Goal: Task Accomplishment & Management: Manage account settings

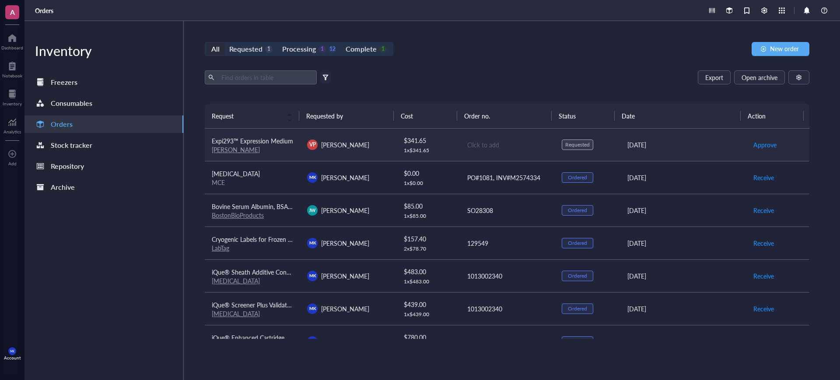
click at [388, 151] on td "VP Verenice Paredes" at bounding box center [347, 145] width 95 height 33
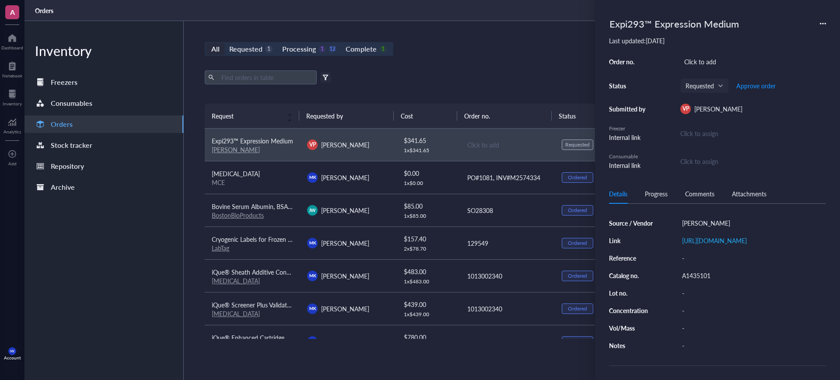
scroll to position [99, 0]
click at [507, 53] on div "All Requested 1 Processing 1 12 Complete 1 New order" at bounding box center [507, 49] width 605 height 14
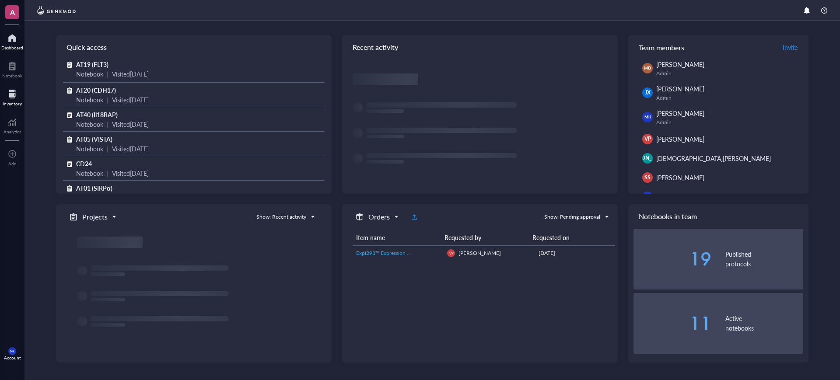
click at [11, 97] on div at bounding box center [12, 94] width 19 height 14
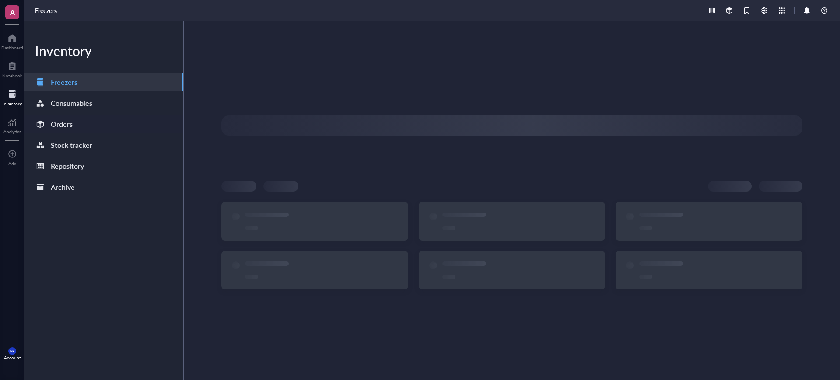
click at [83, 123] on div "Orders" at bounding box center [104, 125] width 159 height 18
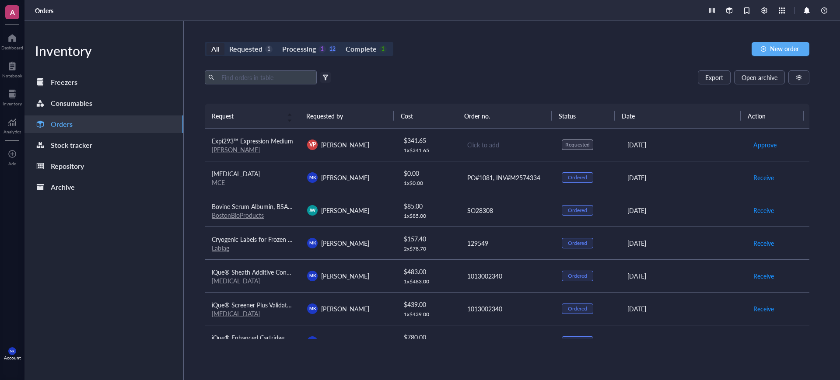
click at [549, 53] on div "All Requested 1 Processing 1 12 Complete 1 New order" at bounding box center [507, 49] width 605 height 14
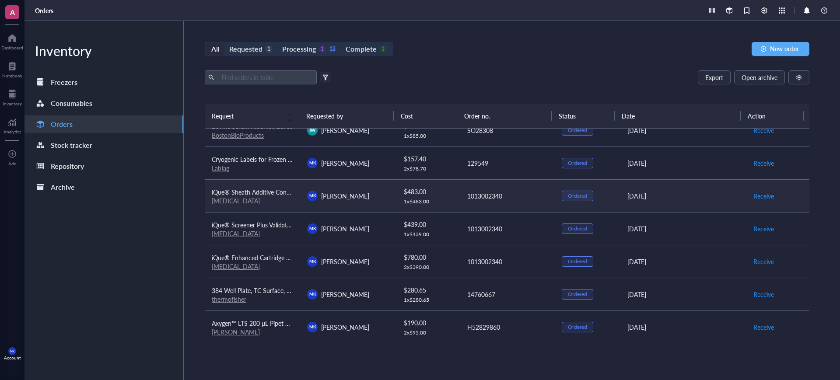
scroll to position [55, 0]
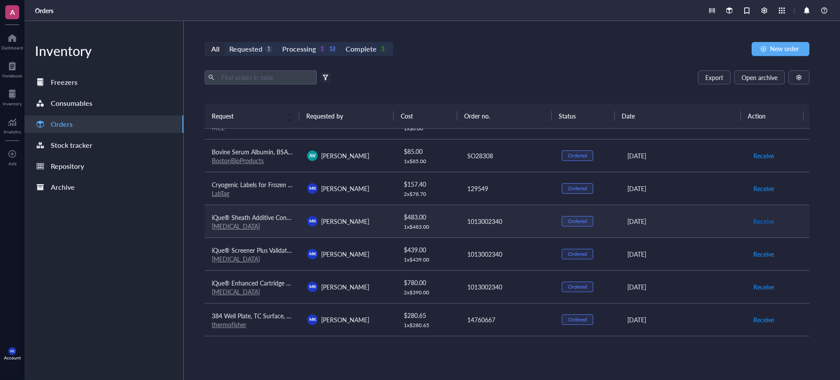
click at [754, 222] on span "Receive" at bounding box center [764, 222] width 21 height 10
click at [756, 252] on span "Receive" at bounding box center [764, 255] width 21 height 10
click at [759, 288] on span "Receive" at bounding box center [764, 287] width 21 height 10
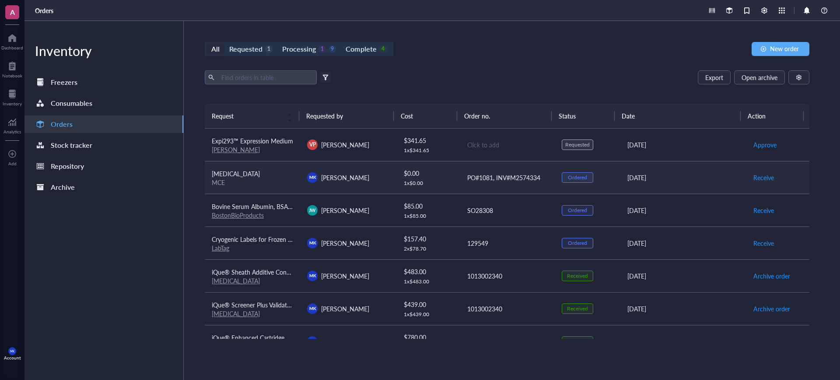
click at [386, 188] on td "MK Mason King" at bounding box center [347, 177] width 95 height 33
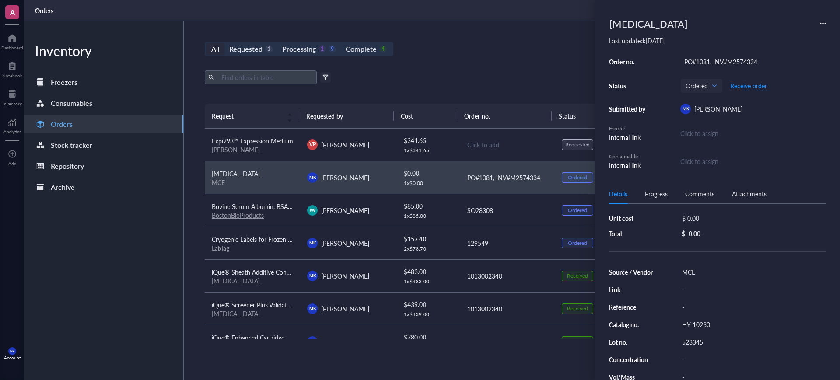
scroll to position [91, 0]
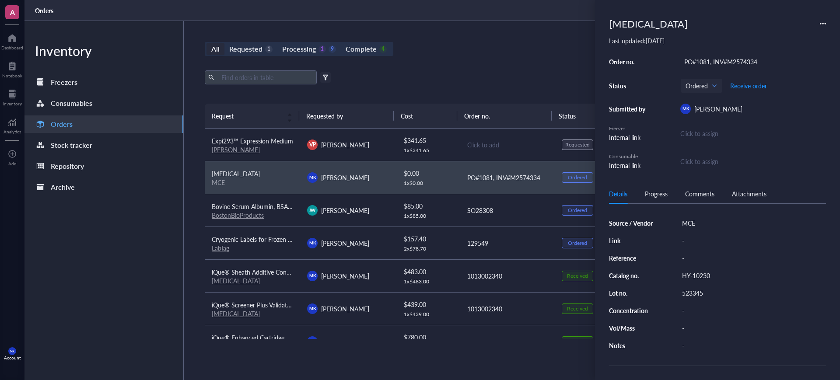
click at [452, 76] on div "Export Open archive" at bounding box center [507, 77] width 605 height 14
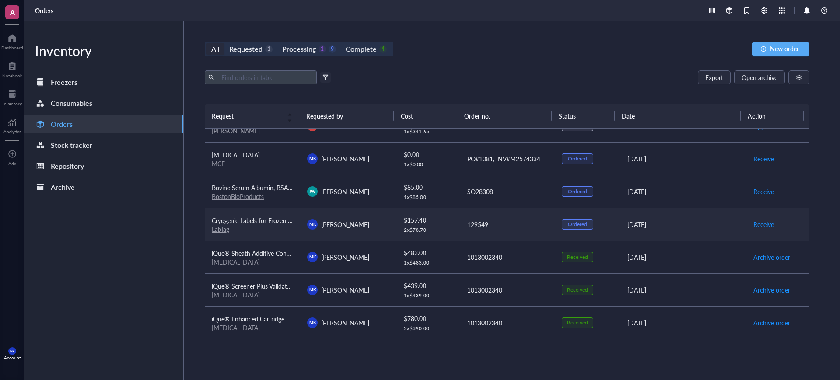
scroll to position [0, 0]
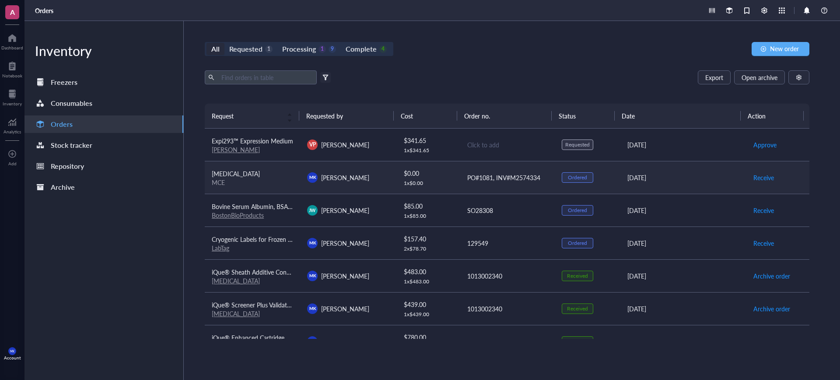
click at [372, 178] on div "MK Mason King" at bounding box center [347, 177] width 81 height 11
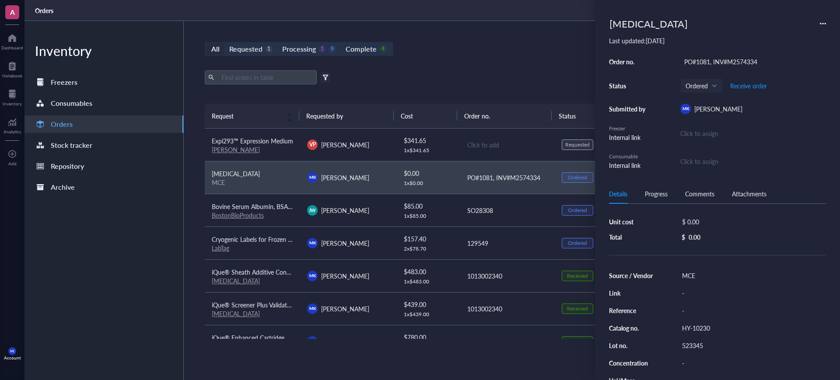
scroll to position [55, 0]
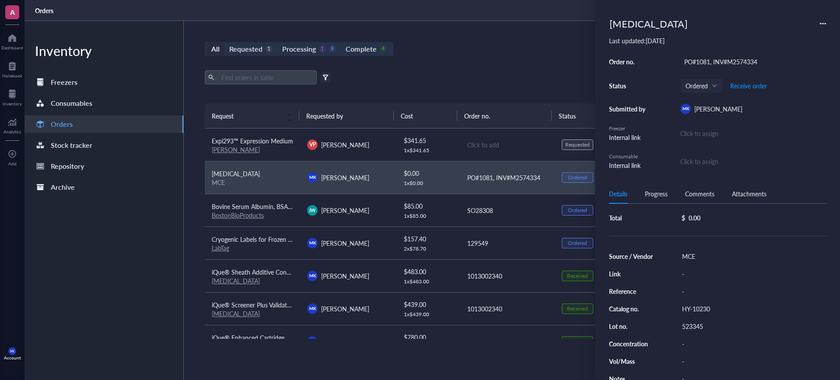
click at [510, 82] on div "Export Open archive" at bounding box center [507, 77] width 605 height 14
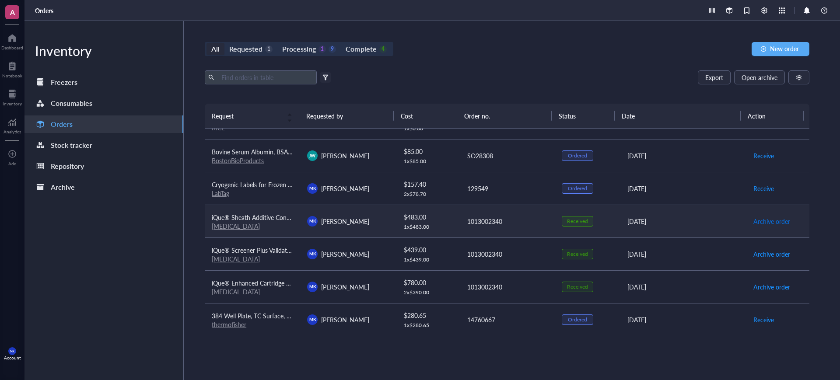
click at [762, 219] on span "Archive order" at bounding box center [772, 222] width 37 height 10
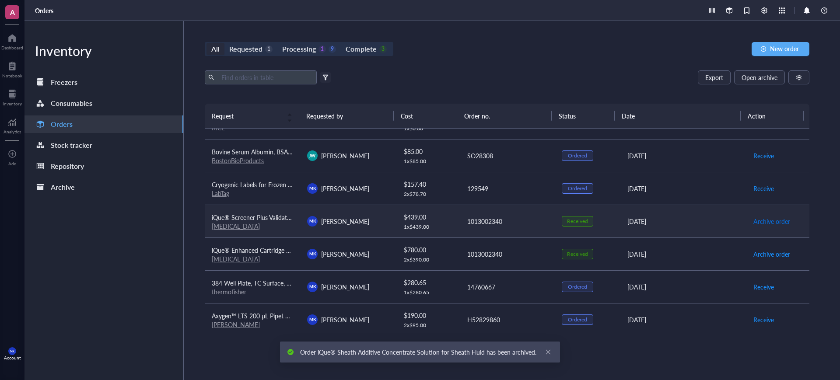
click at [766, 220] on span "Archive order" at bounding box center [772, 222] width 37 height 10
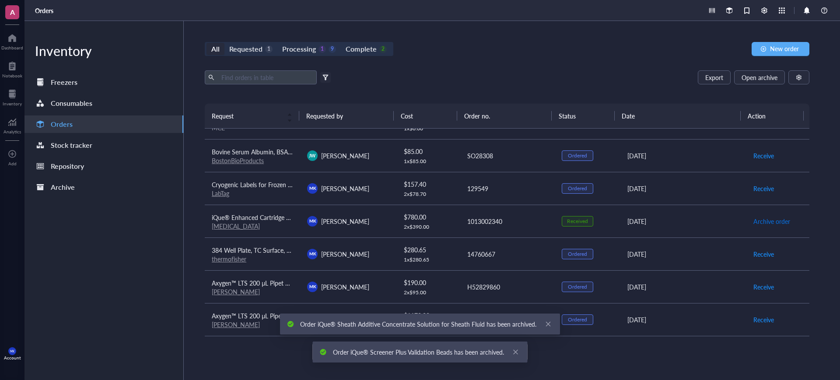
click at [766, 220] on span "Archive order" at bounding box center [772, 222] width 37 height 10
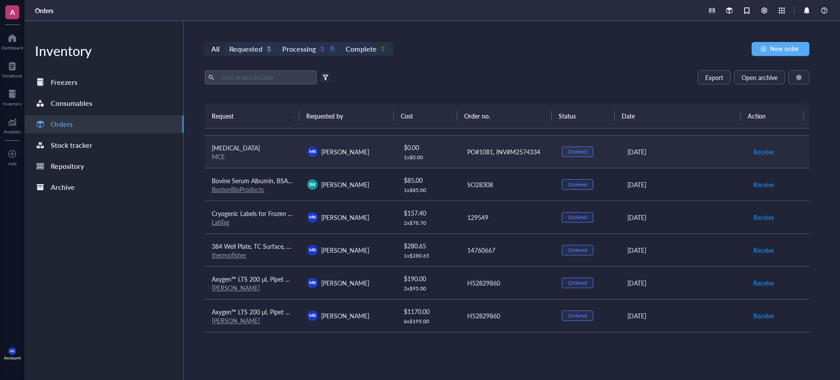
scroll to position [0, 0]
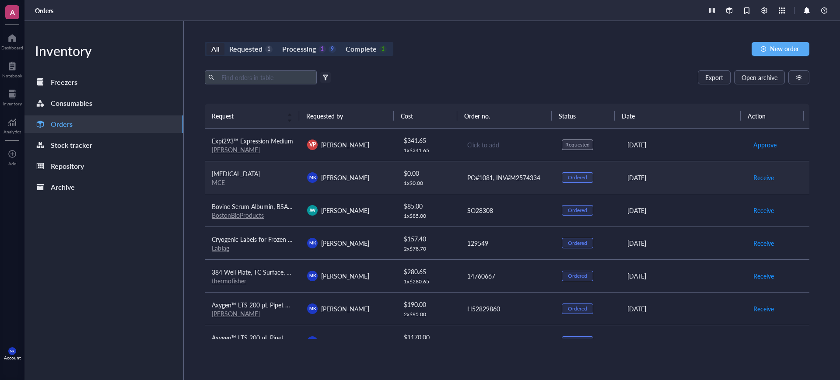
click at [312, 178] on span "MK" at bounding box center [312, 177] width 7 height 6
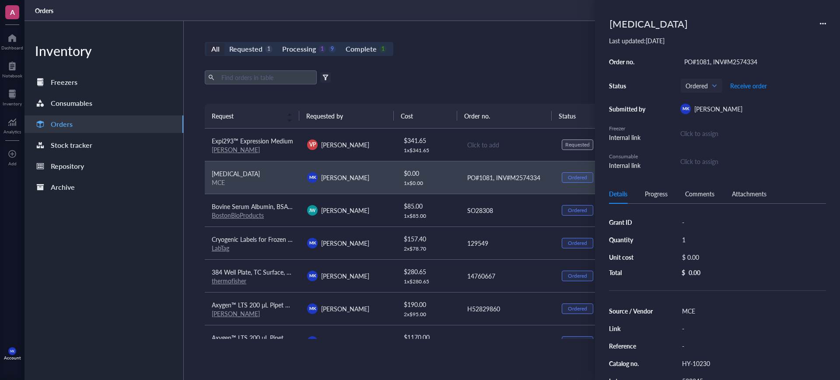
click at [657, 19] on div "[MEDICAL_DATA]" at bounding box center [649, 23] width 86 height 19
click at [446, 78] on div "Export Open archive" at bounding box center [507, 77] width 605 height 14
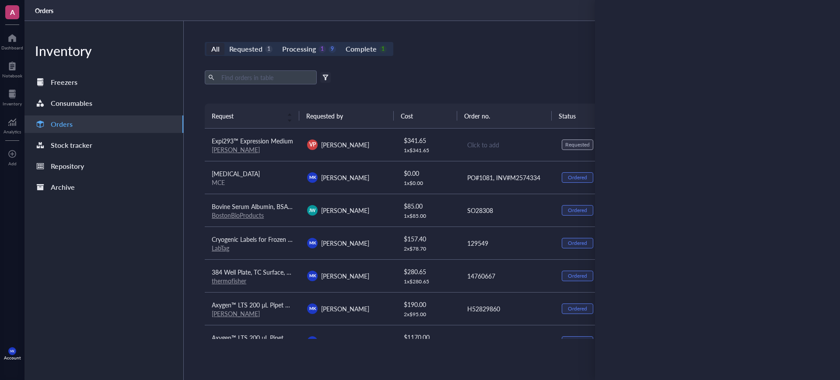
click at [446, 78] on div "Export Open archive" at bounding box center [507, 77] width 605 height 14
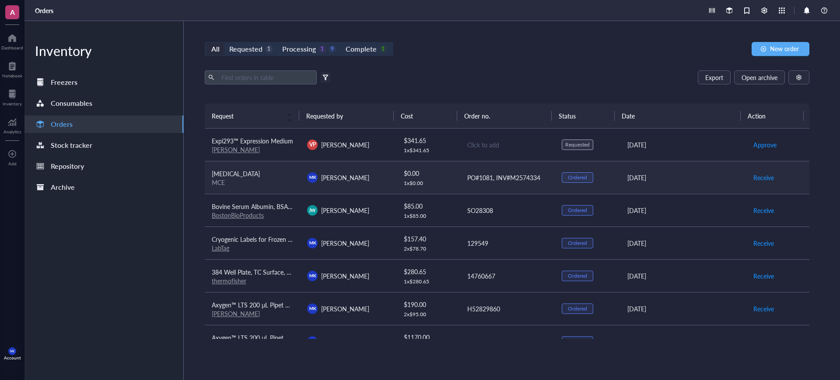
click at [272, 179] on div "MCE" at bounding box center [252, 183] width 81 height 8
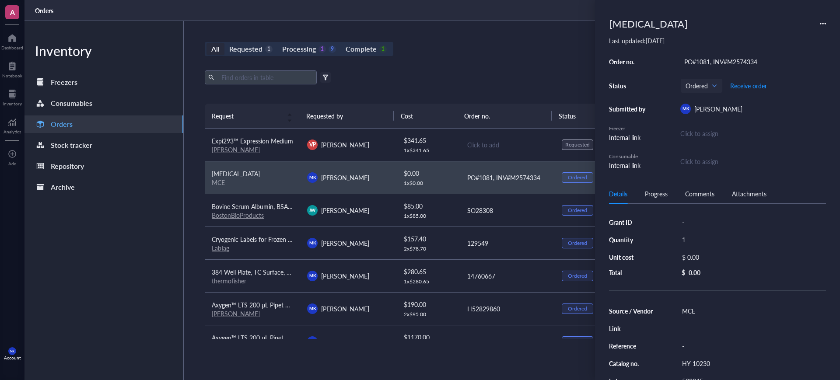
click at [638, 24] on div "[MEDICAL_DATA]" at bounding box center [649, 23] width 86 height 19
click at [638, 24] on input "[MEDICAL_DATA]" at bounding box center [643, 23] width 74 height 18
click at [520, 58] on div "All Requested 1 Processing 1 9 Complete 1 New order Export Open archive Filter …" at bounding box center [507, 200] width 647 height 359
click at [518, 57] on div "All Requested 1 Processing 1 9 Complete 1 New order Export Open archive Filter …" at bounding box center [507, 200] width 647 height 359
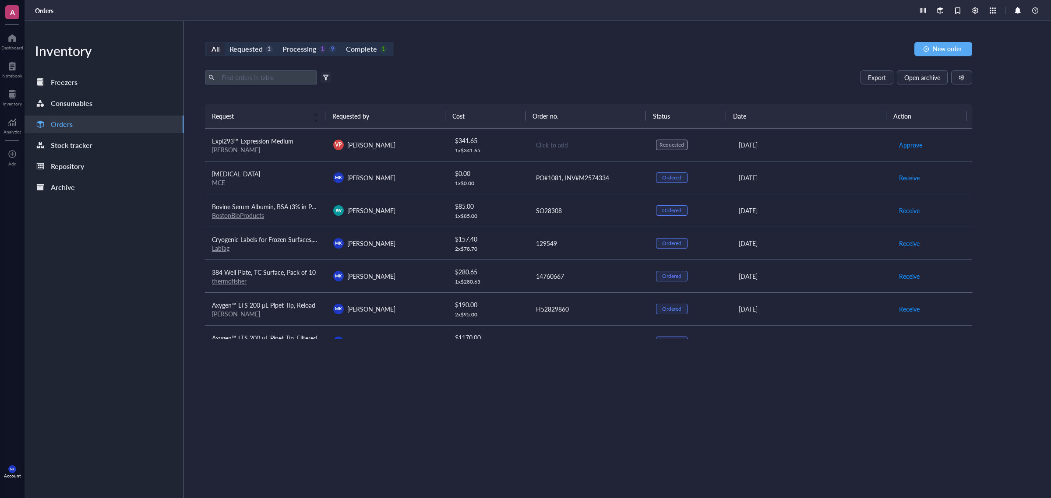
click at [555, 82] on div "Export Open archive" at bounding box center [588, 77] width 767 height 14
click at [503, 63] on div "All Requested 1 Processing 1 9 Complete 1 New order Export Open archive Filter …" at bounding box center [588, 259] width 809 height 477
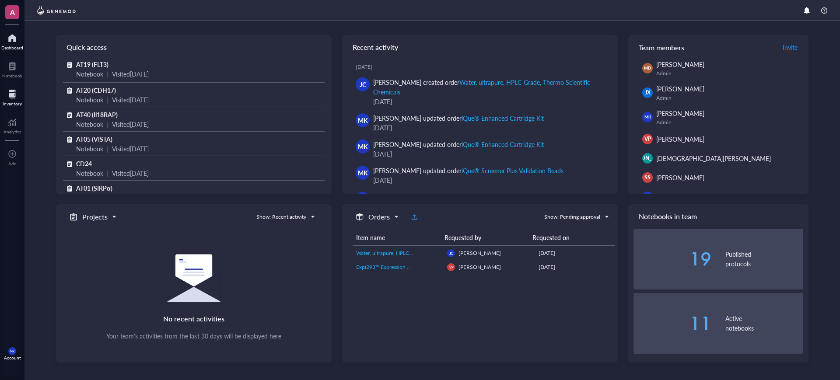
click at [13, 102] on div "Inventory" at bounding box center [12, 103] width 19 height 5
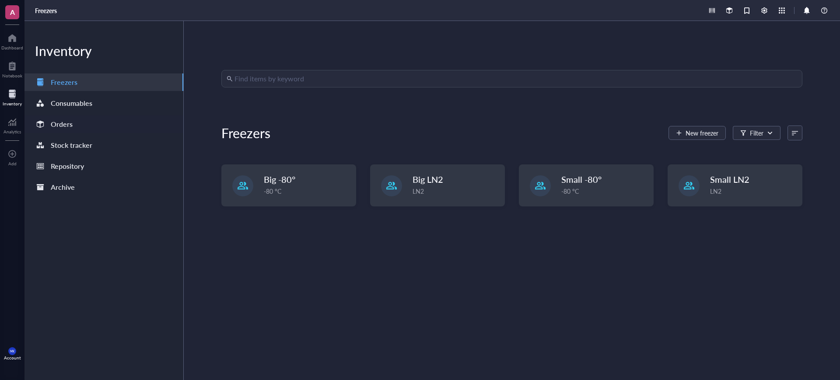
click at [70, 125] on div "Orders" at bounding box center [62, 124] width 22 height 12
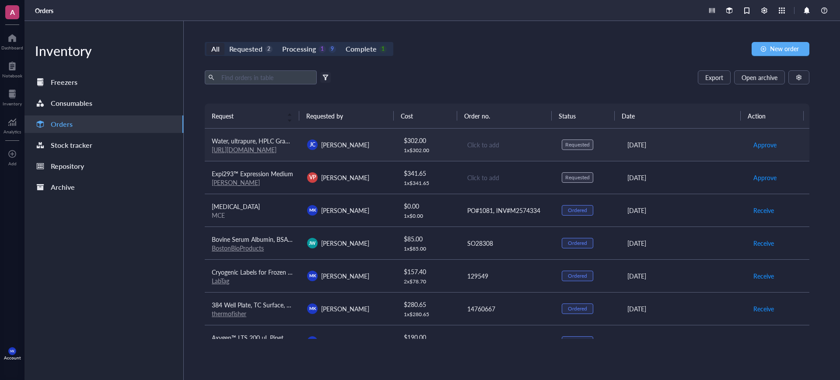
click at [357, 151] on td "JC Jenny Cheung" at bounding box center [347, 145] width 95 height 33
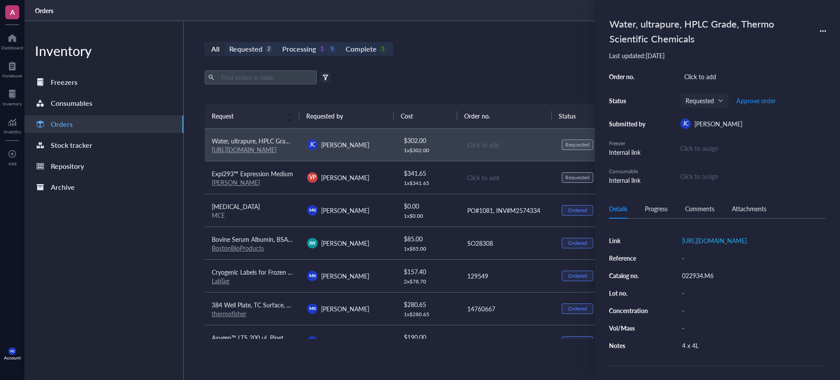
scroll to position [114, 0]
click at [693, 252] on div "-" at bounding box center [752, 258] width 148 height 12
type input "Thermo [PERSON_NAME]"
click at [520, 57] on div "All Requested 2 Processing 1 9 Complete 1 New order Export Open archive Filter …" at bounding box center [507, 200] width 647 height 359
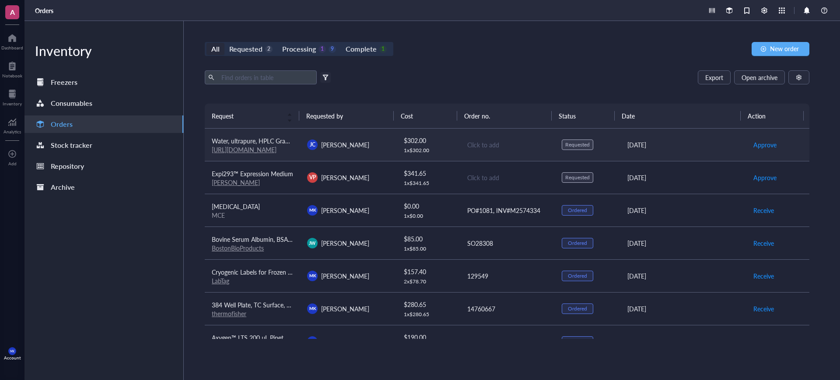
click at [523, 146] on div "Click to add" at bounding box center [507, 145] width 81 height 10
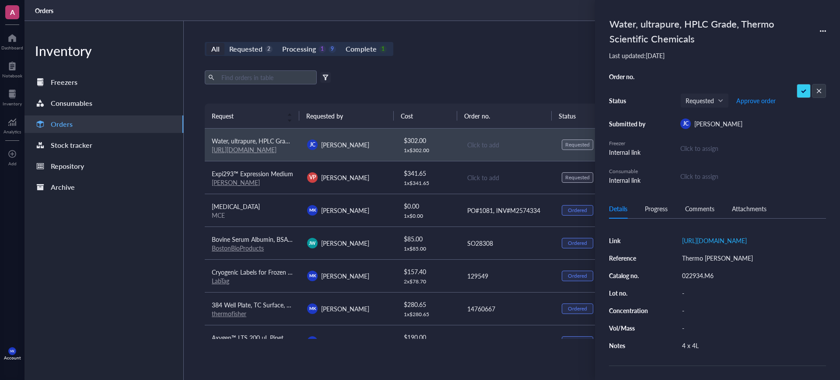
scroll to position [109, 0]
click at [713, 260] on div "Thermo [PERSON_NAME]" at bounding box center [752, 258] width 148 height 12
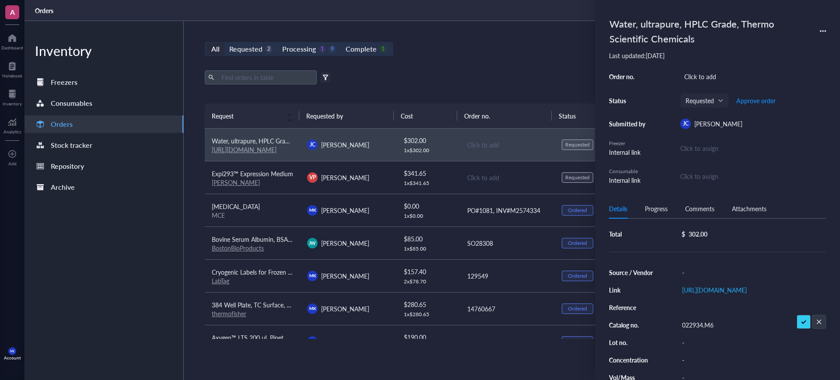
scroll to position [0, 0]
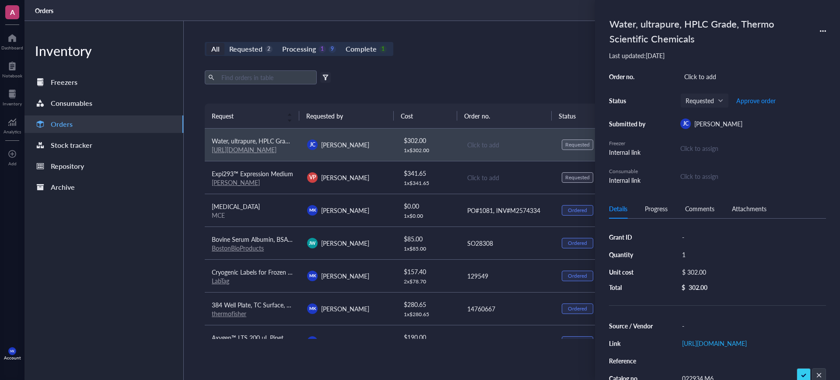
click at [698, 327] on div "-" at bounding box center [752, 326] width 148 height 12
type input "Thermo [PERSON_NAME]"
click at [531, 56] on div "All Requested 2 Processing 1 9 Complete 1 New order Export Open archive Filter …" at bounding box center [507, 200] width 647 height 359
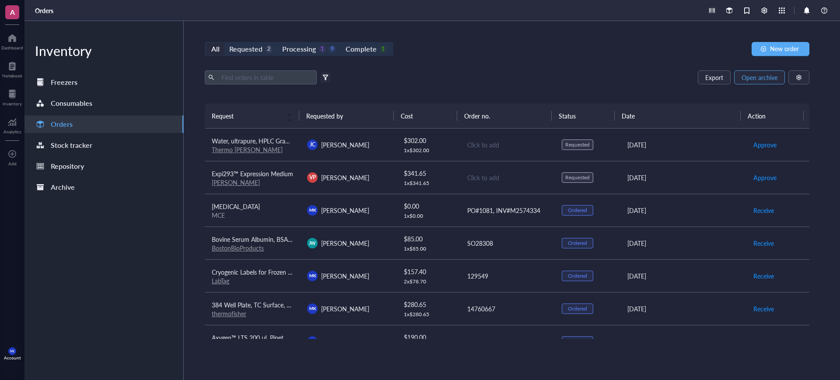
click at [758, 81] on span "Open archive" at bounding box center [760, 77] width 36 height 7
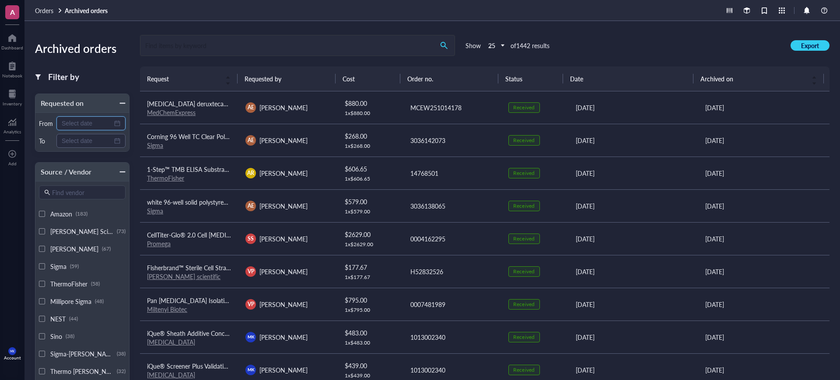
click at [94, 121] on input at bounding box center [87, 124] width 51 height 10
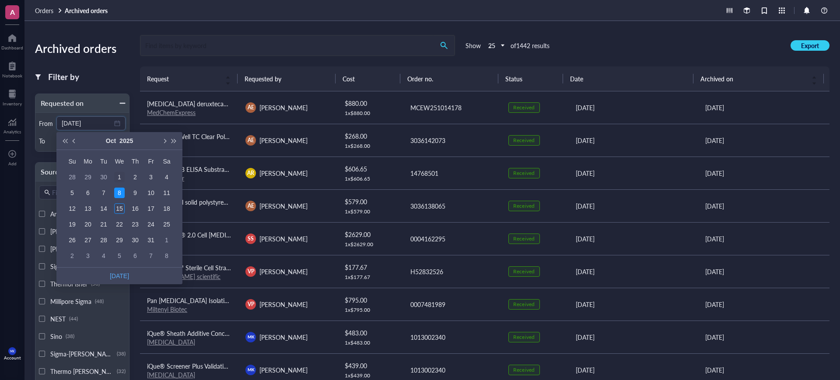
type input "2025-10-01"
click at [121, 181] on div "1" at bounding box center [119, 177] width 11 height 11
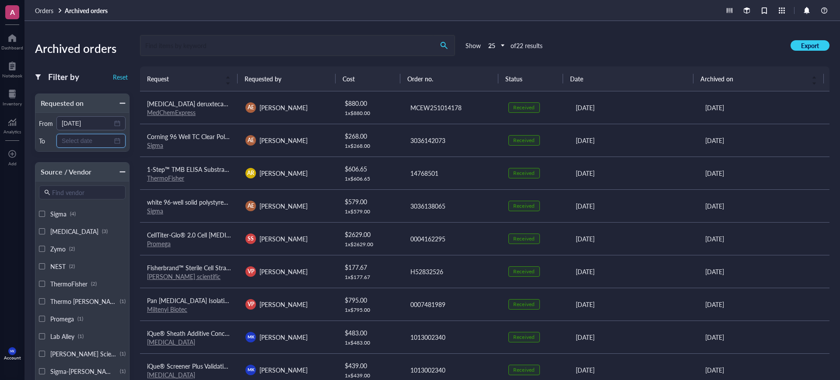
click at [93, 142] on input at bounding box center [87, 141] width 51 height 10
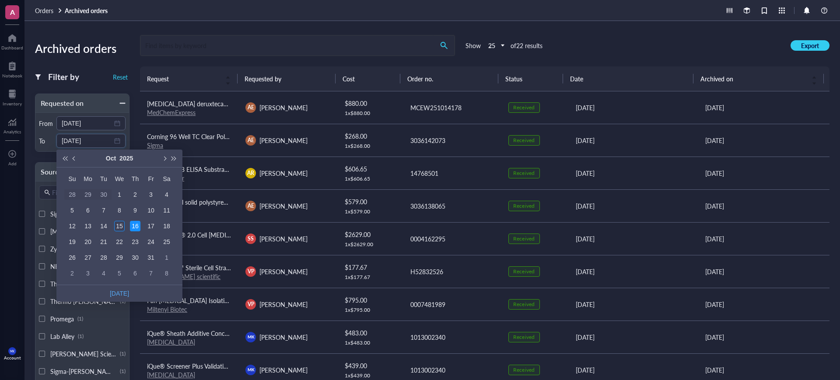
type input "2025-10-15"
click at [118, 221] on div "15" at bounding box center [119, 226] width 11 height 11
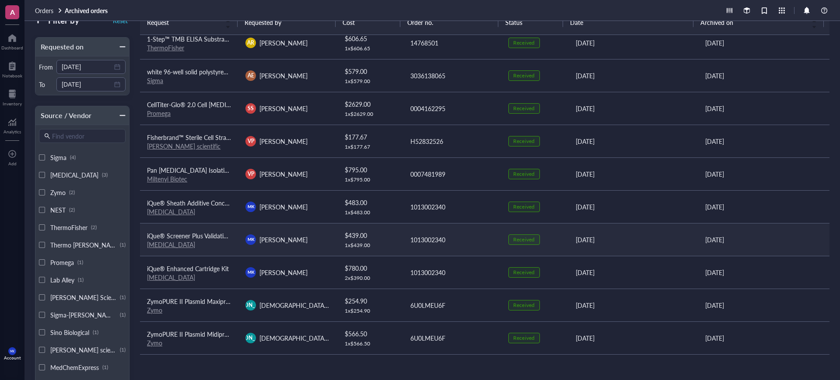
scroll to position [55, 0]
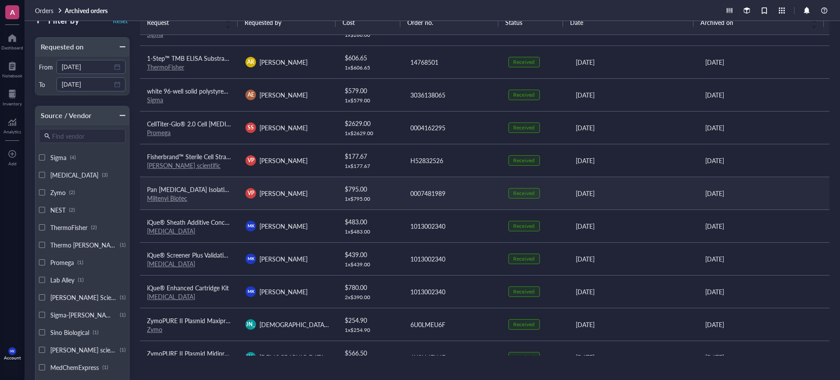
click at [255, 203] on td "VP Verenice Paredes" at bounding box center [288, 193] width 98 height 33
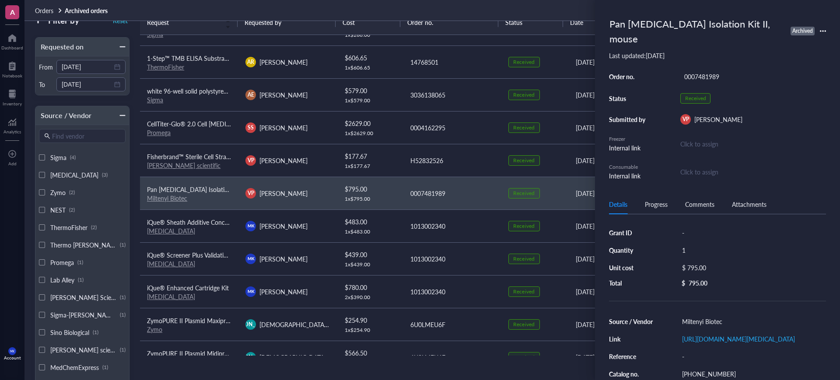
click at [713, 25] on div "Pan B Cell Isolation Kit II, mouse" at bounding box center [696, 31] width 180 height 34
click at [722, 23] on div "Pan B Cell Isolation Kit II, mouse" at bounding box center [696, 31] width 180 height 34
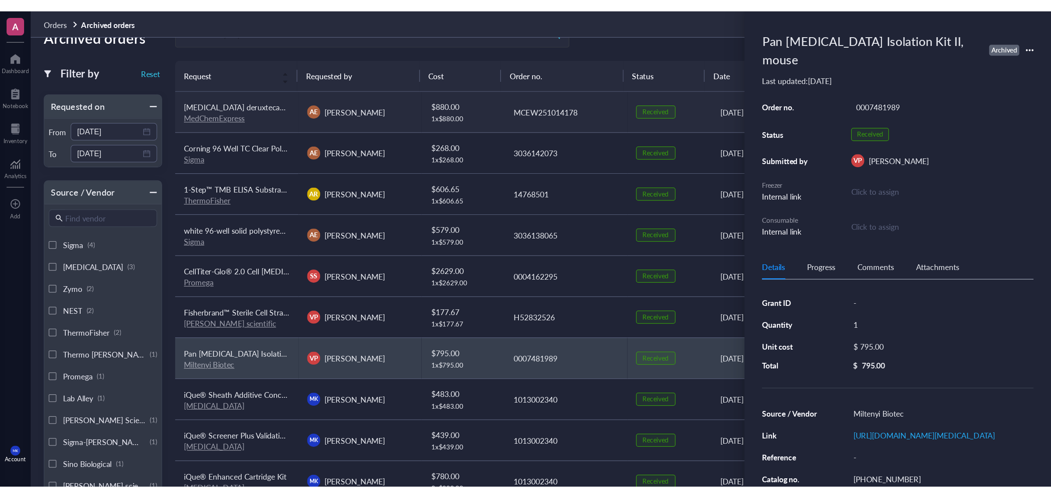
scroll to position [0, 0]
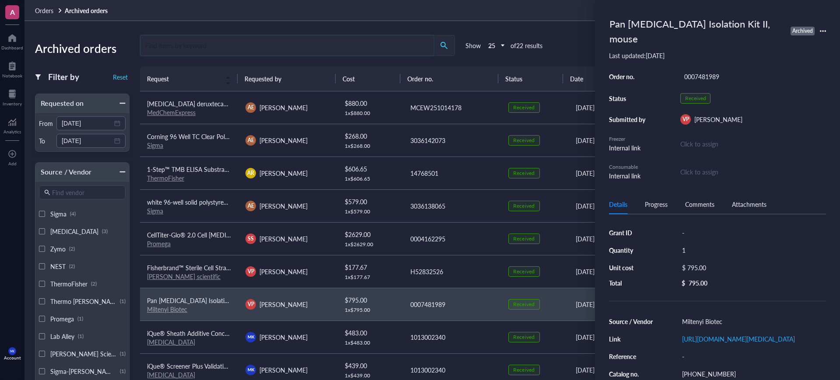
click at [262, 48] on input "search" at bounding box center [287, 45] width 293 height 20
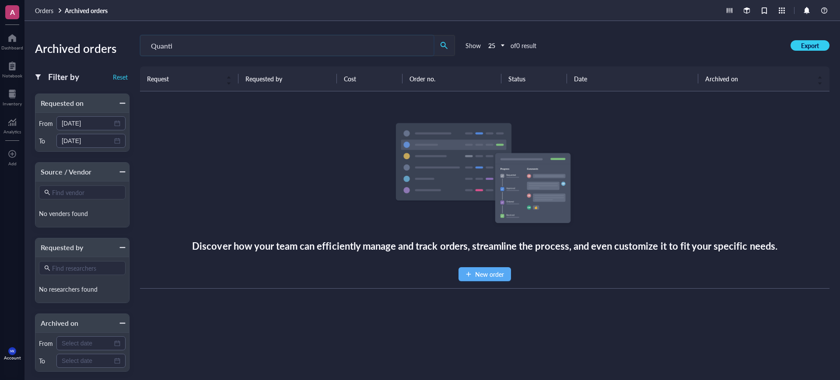
type input "Quanti"
click at [123, 83] on div "Filter by Reset Requested on From 2025-10-01 To 2025-10-15 Source / Vendor Find…" at bounding box center [82, 286] width 95 height 456
click at [122, 78] on span "Reset" at bounding box center [120, 77] width 15 height 8
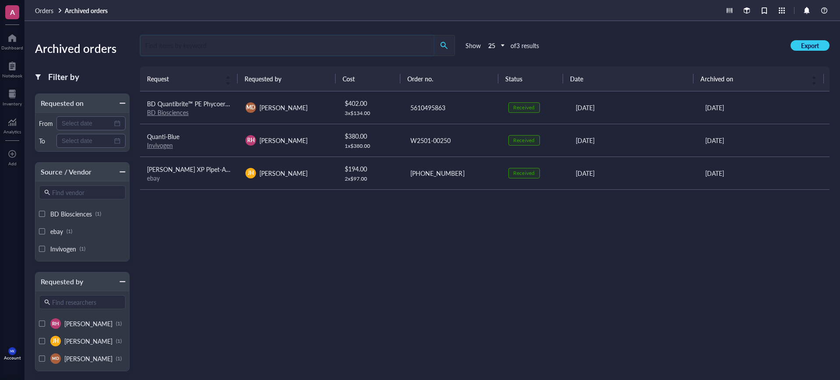
click at [193, 45] on input "search" at bounding box center [287, 45] width 293 height 20
type input "Quanti"
click at [172, 115] on link "BD Biosciences" at bounding box center [168, 112] width 42 height 9
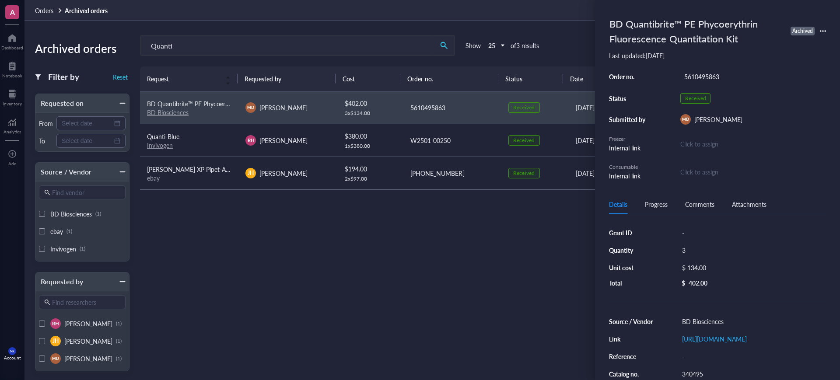
drag, startPoint x: 717, startPoint y: 202, endPoint x: 709, endPoint y: 202, distance: 8.3
click at [711, 202] on div "Details Progress Comments Attachments" at bounding box center [717, 205] width 217 height 20
click at [663, 200] on div "Progress" at bounding box center [656, 205] width 23 height 10
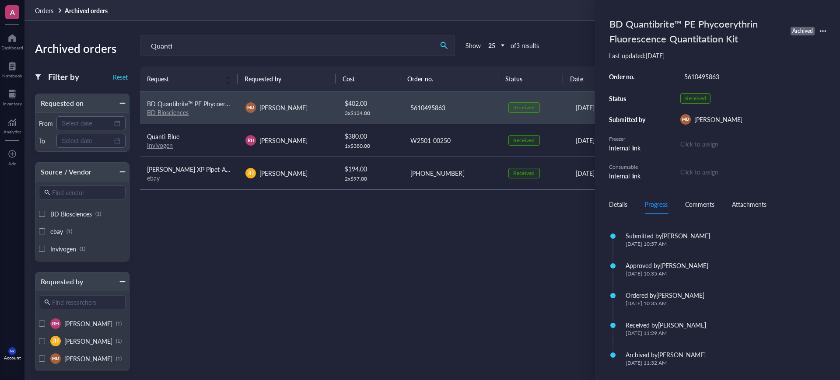
click at [458, 271] on div "Request Requested by Cost Order no. Status Date Archived on BD Quantibrite™ PE …" at bounding box center [485, 239] width 690 height 345
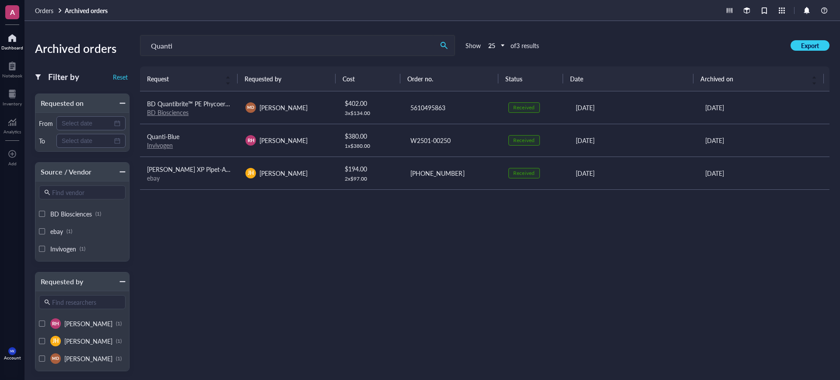
click at [19, 47] on div "Dashboard" at bounding box center [12, 47] width 22 height 5
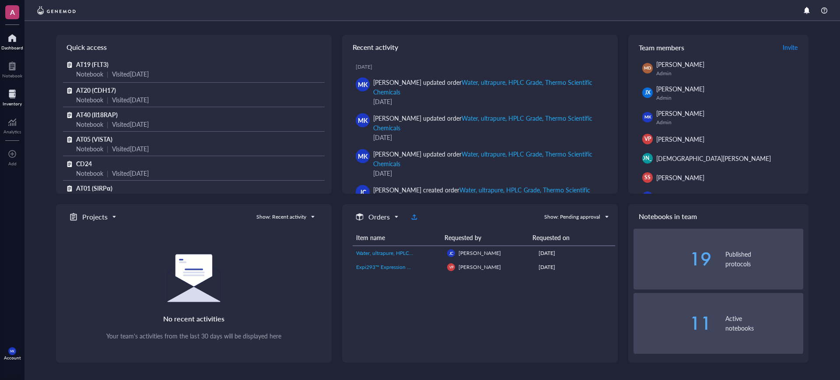
click at [19, 94] on div at bounding box center [12, 94] width 19 height 14
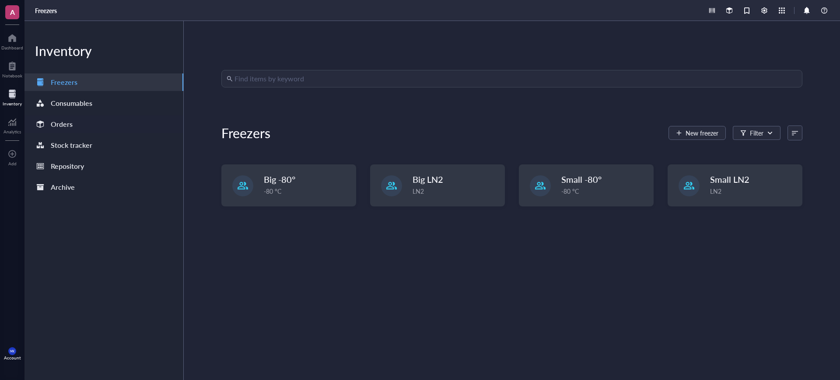
click at [116, 131] on div "Orders" at bounding box center [104, 125] width 159 height 18
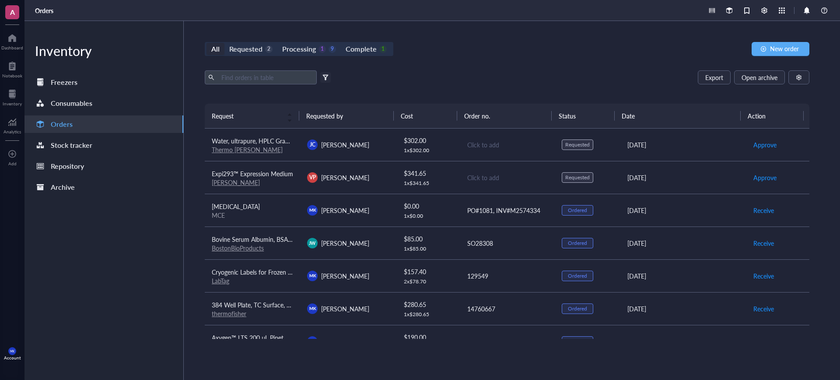
click at [507, 28] on div "All Requested 2 Processing 1 9 Complete 1 New order Export Open archive Filter …" at bounding box center [507, 200] width 647 height 359
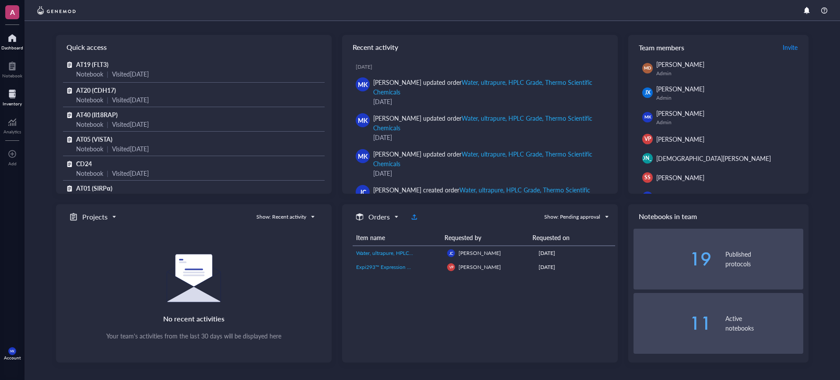
click at [18, 107] on div "Inventory" at bounding box center [12, 96] width 25 height 25
click at [11, 91] on div at bounding box center [12, 94] width 19 height 14
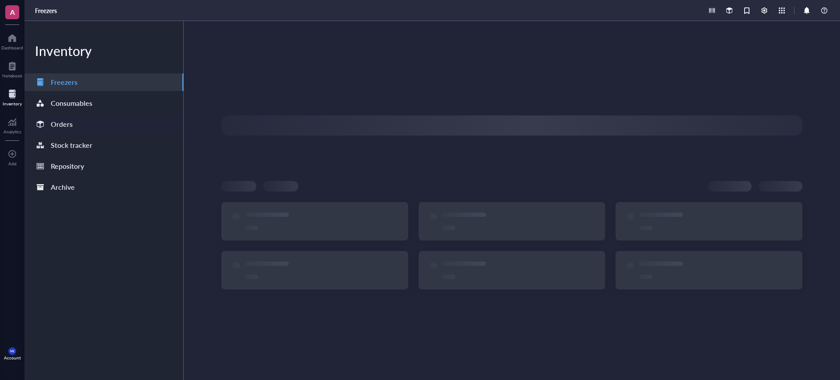
click at [71, 128] on div "Orders" at bounding box center [62, 124] width 22 height 12
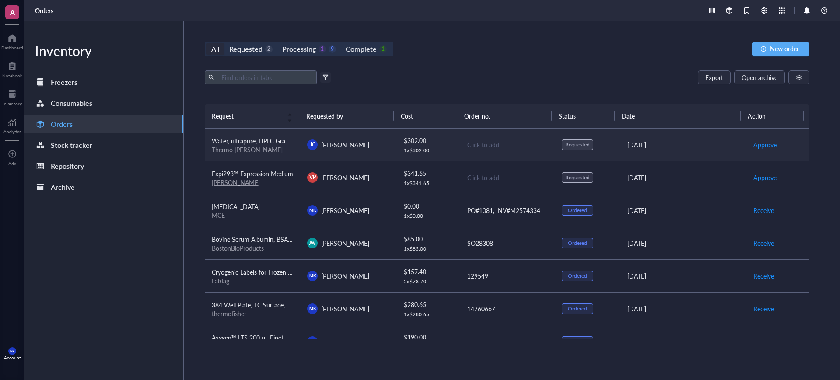
click at [240, 148] on link "Thermo [PERSON_NAME]" at bounding box center [247, 149] width 71 height 9
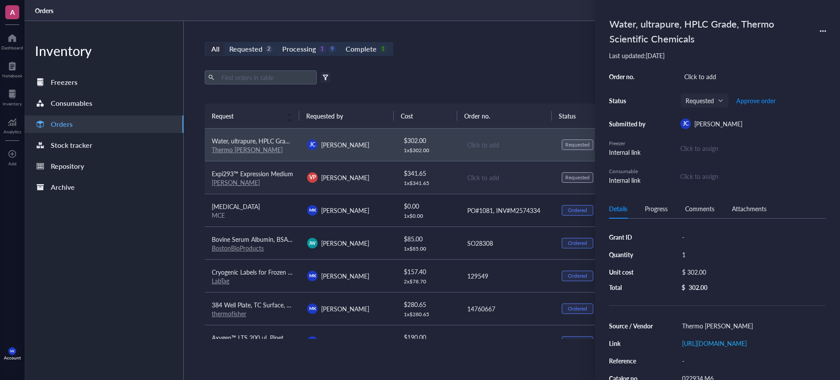
click at [225, 186] on td "Expi293™ Expression Medium [PERSON_NAME]" at bounding box center [252, 177] width 95 height 33
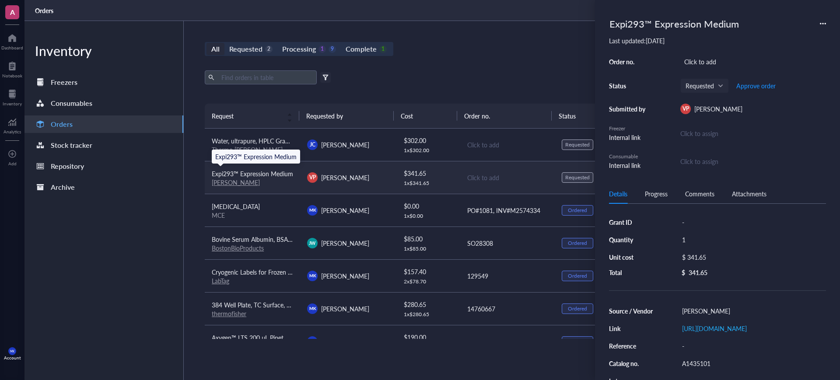
click at [220, 182] on link "[PERSON_NAME]" at bounding box center [236, 182] width 48 height 9
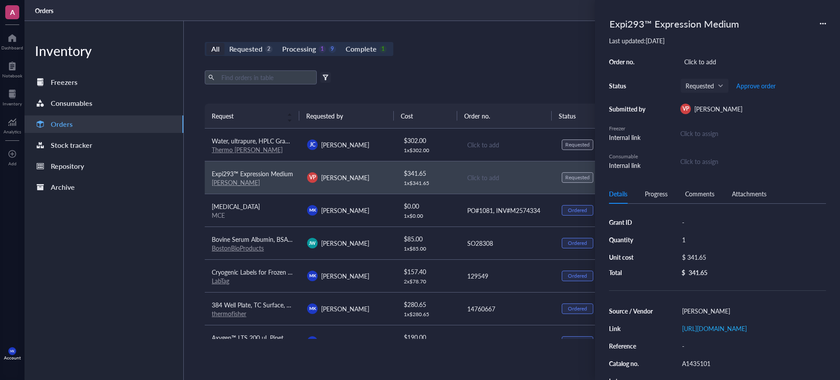
click at [794, 335] on div "[URL][DOMAIN_NAME]" at bounding box center [752, 329] width 148 height 12
type input "[URL][DOMAIN_NAME]"
click at [681, 308] on div "[PERSON_NAME]" at bounding box center [752, 311] width 148 height 12
click at [683, 309] on input "[PERSON_NAME]" at bounding box center [693, 311] width 28 height 11
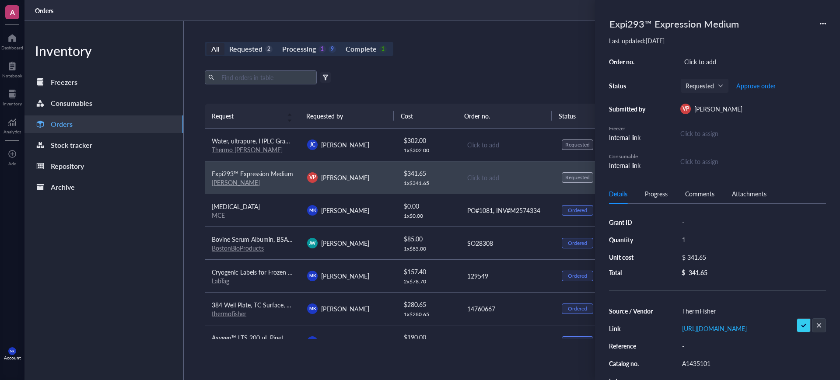
type input "ThermoFisher"
click at [474, 67] on div "All Requested 2 Processing 1 9 Complete 1 New order Export Open archive Filter …" at bounding box center [507, 200] width 647 height 359
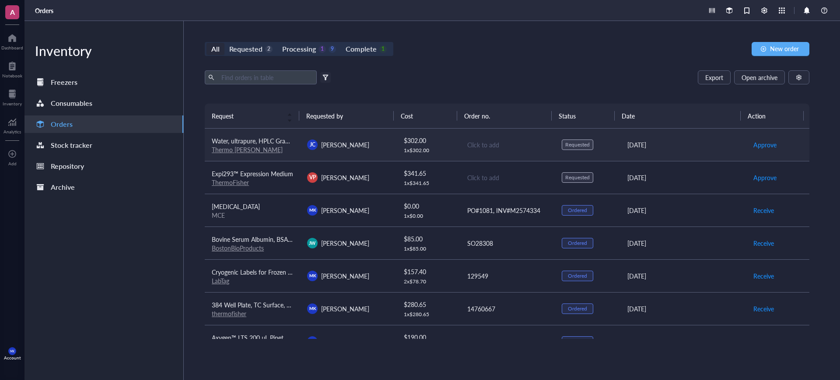
click at [476, 145] on div "Click to add" at bounding box center [507, 145] width 81 height 10
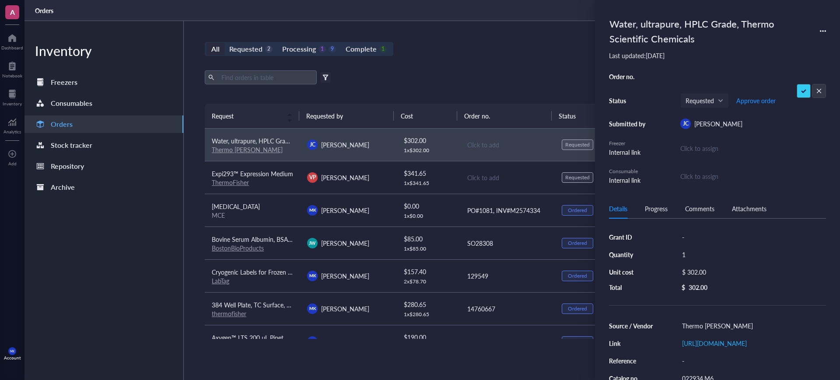
type input "14790519"
drag, startPoint x: 805, startPoint y: 88, endPoint x: 769, endPoint y: 95, distance: 36.1
click at [477, 174] on div "Click to add" at bounding box center [507, 178] width 81 height 10
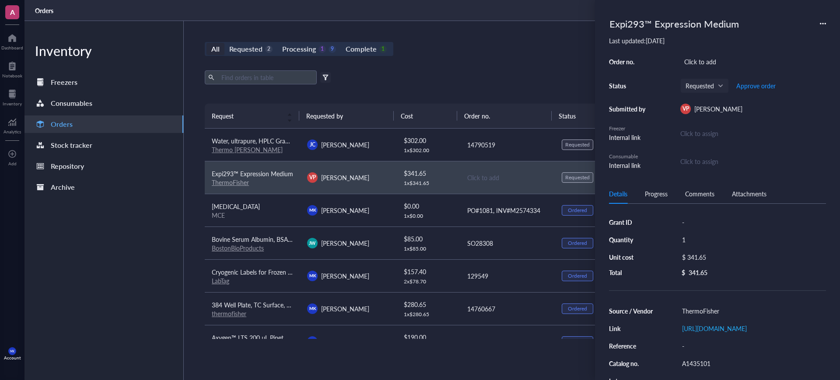
click at [712, 65] on div "Click to add" at bounding box center [754, 62] width 146 height 12
type input "14790519"
click at [506, 52] on div "All Requested 2 Processing 1 9 Complete 1 New order" at bounding box center [507, 49] width 605 height 14
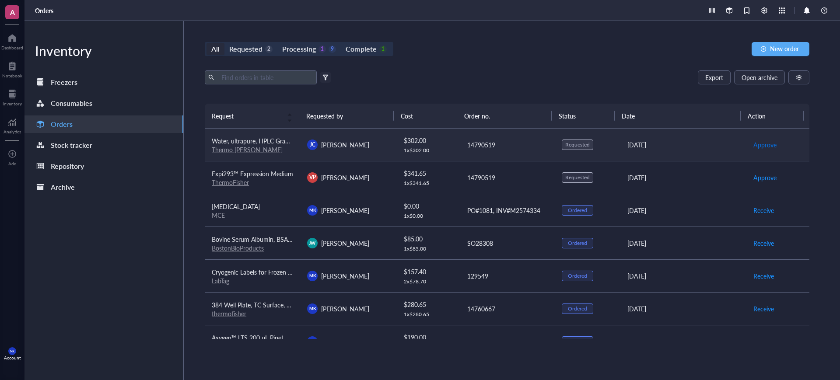
click at [758, 145] on span "Approve" at bounding box center [765, 145] width 23 height 10
click at [762, 176] on span "Approve" at bounding box center [765, 178] width 23 height 10
click at [758, 142] on span "Place order" at bounding box center [769, 145] width 30 height 10
click at [765, 176] on span "Place order" at bounding box center [769, 178] width 30 height 10
click at [584, 95] on div "Export Open archive Filter by: Requester Requested on Source / Vendor Last upda…" at bounding box center [507, 86] width 605 height 33
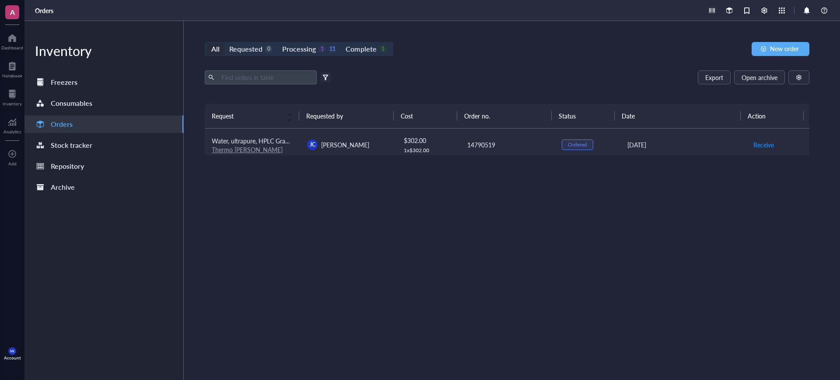
click at [438, 151] on div "1 x $ 302.00" at bounding box center [428, 150] width 49 height 7
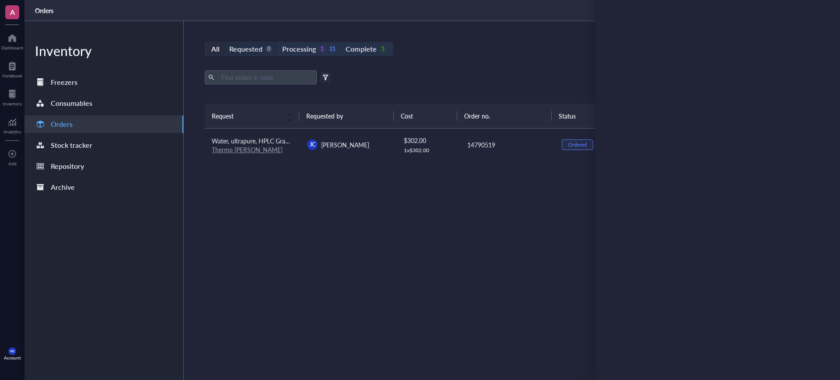
click at [244, 48] on div "Requested" at bounding box center [245, 49] width 33 height 12
click at [225, 43] on input "Requested 0" at bounding box center [225, 43] width 0 height 0
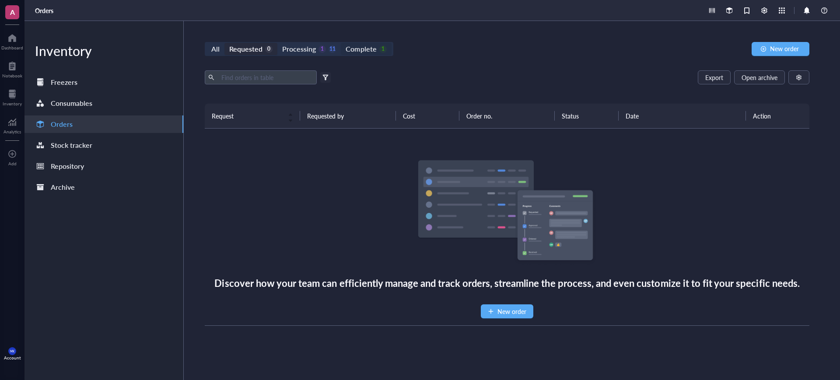
click at [348, 45] on div "Complete" at bounding box center [361, 49] width 31 height 12
click at [349, 45] on div "Complete" at bounding box center [361, 49] width 31 height 12
click at [341, 43] on input "Complete 1" at bounding box center [341, 43] width 0 height 0
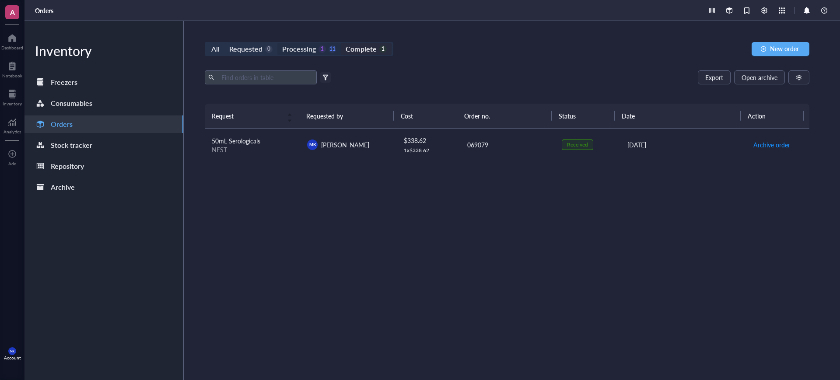
click at [319, 49] on div "1" at bounding box center [322, 49] width 7 height 7
click at [278, 43] on input "Processing 1 11" at bounding box center [278, 43] width 0 height 0
click at [253, 50] on div "Requested" at bounding box center [245, 49] width 33 height 12
click at [225, 43] on input "Requested 0" at bounding box center [225, 43] width 0 height 0
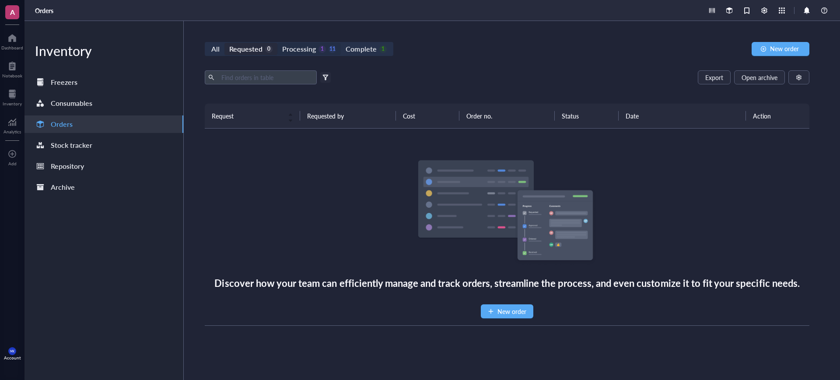
click at [282, 50] on div "Processing" at bounding box center [299, 49] width 34 height 12
click at [278, 43] on input "Processing 1 11" at bounding box center [278, 43] width 0 height 0
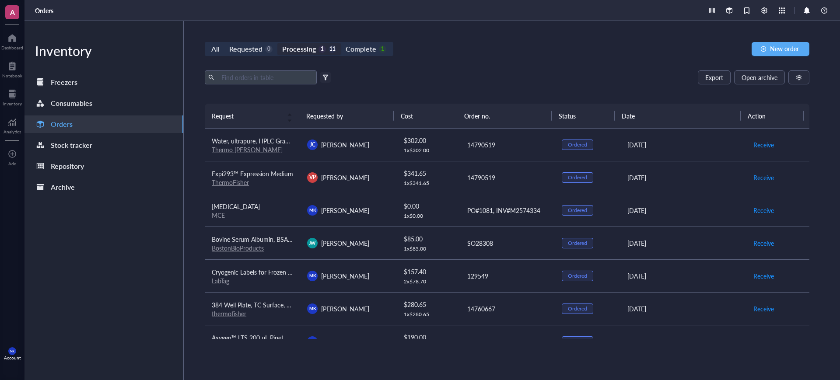
click at [496, 86] on div "Export Open archive Filter by: Requester Requested on Source / Vendor Last upda…" at bounding box center [507, 86] width 605 height 33
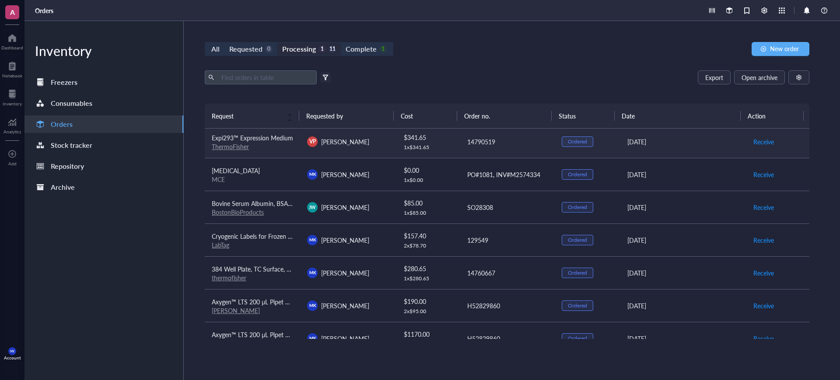
scroll to position [55, 0]
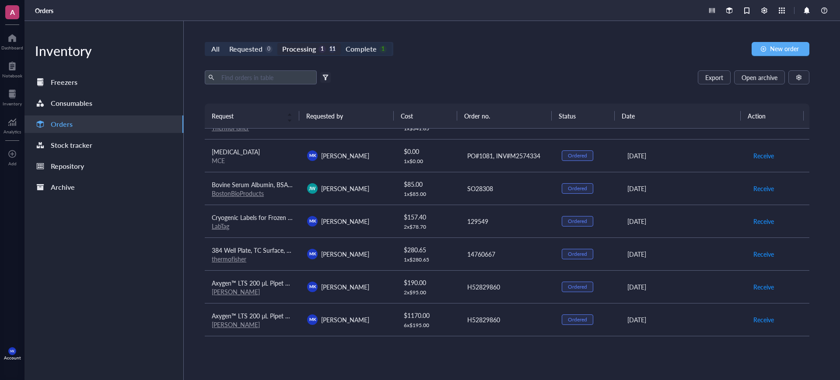
click at [373, 52] on div "Complete" at bounding box center [361, 49] width 31 height 12
click at [341, 43] on input "Complete 1" at bounding box center [341, 43] width 0 height 0
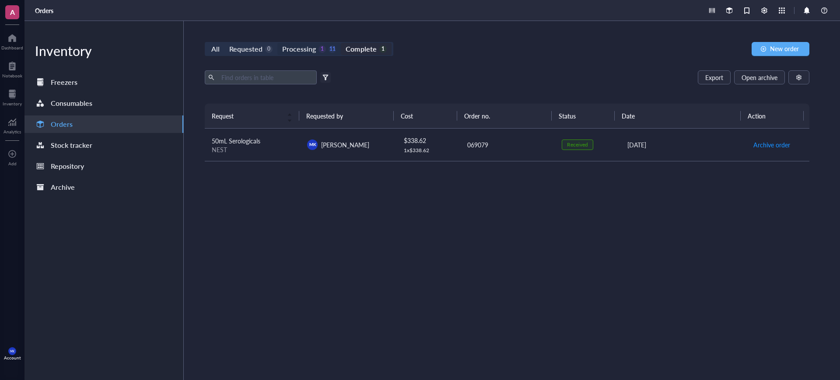
click at [292, 46] on div "Processing" at bounding box center [299, 49] width 34 height 12
click at [278, 43] on input "Processing 1 11" at bounding box center [278, 43] width 0 height 0
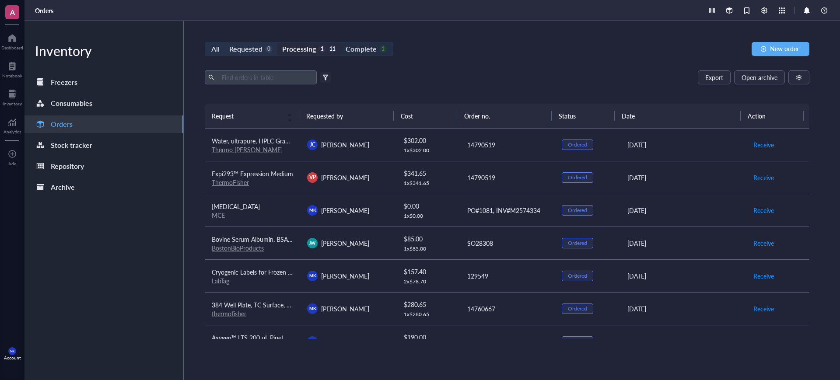
click at [353, 43] on div "Complete" at bounding box center [361, 49] width 31 height 12
click at [341, 43] on input "Complete 1" at bounding box center [341, 43] width 0 height 0
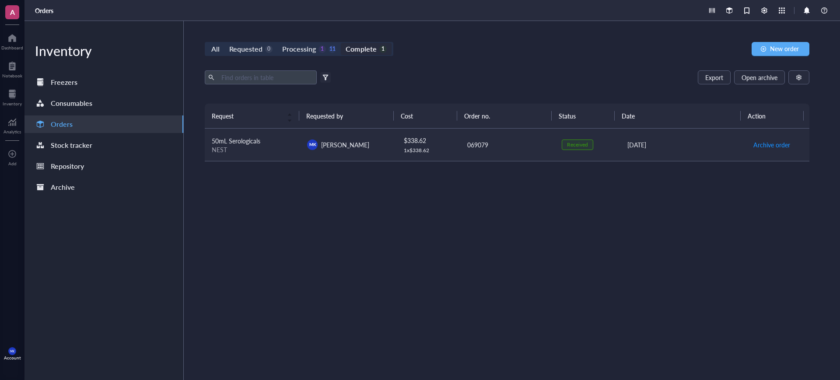
click at [532, 151] on td "069079" at bounding box center [507, 145] width 95 height 33
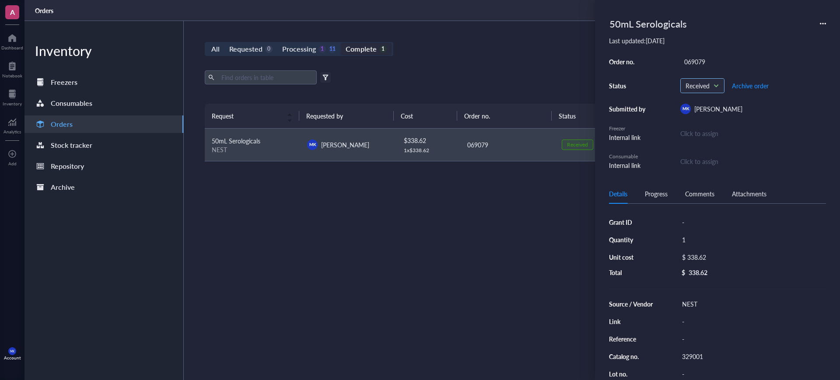
click at [706, 86] on span "Received" at bounding box center [702, 86] width 32 height 8
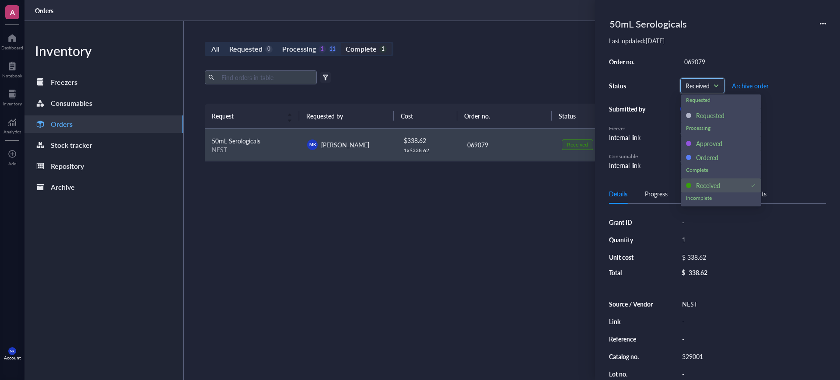
scroll to position [14, 0]
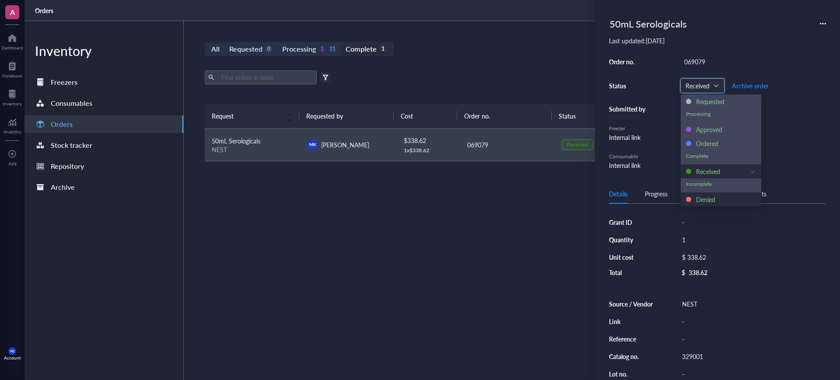
click at [714, 200] on div "Denied" at bounding box center [705, 200] width 19 height 10
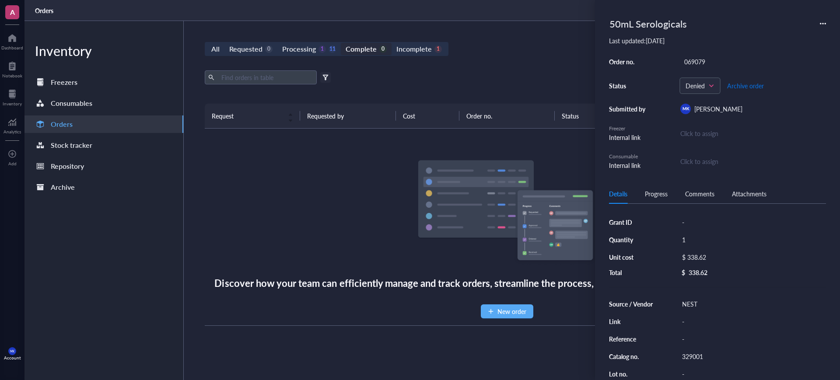
click at [744, 89] on span "Archive order" at bounding box center [745, 85] width 37 height 7
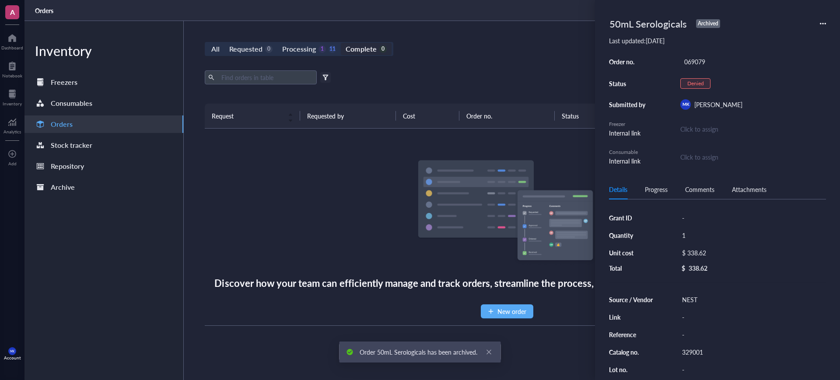
click at [546, 76] on div "Export Open archive" at bounding box center [507, 77] width 605 height 14
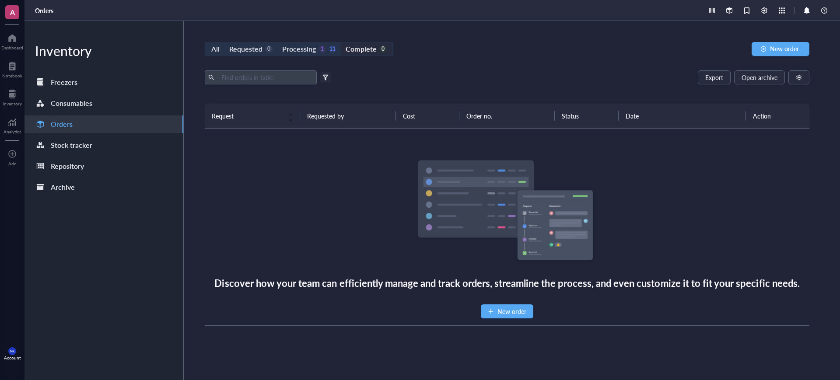
click at [545, 59] on div "All Requested 0 Processing 1 11 Complete 0 New order Export Open archive Filter…" at bounding box center [507, 200] width 647 height 359
click at [282, 197] on div "Discover how your team can efficiently manage and track orders, streamline the …" at bounding box center [507, 227] width 591 height 183
click at [13, 40] on div at bounding box center [12, 38] width 22 height 14
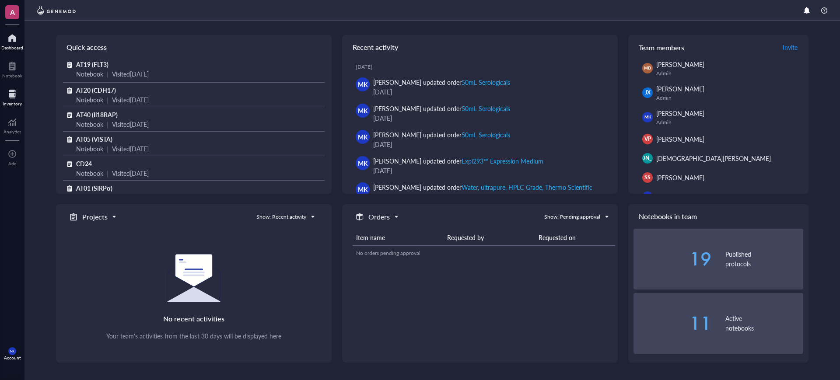
click at [23, 98] on div "Inventory" at bounding box center [12, 96] width 25 height 25
